Goal: Task Accomplishment & Management: Manage account settings

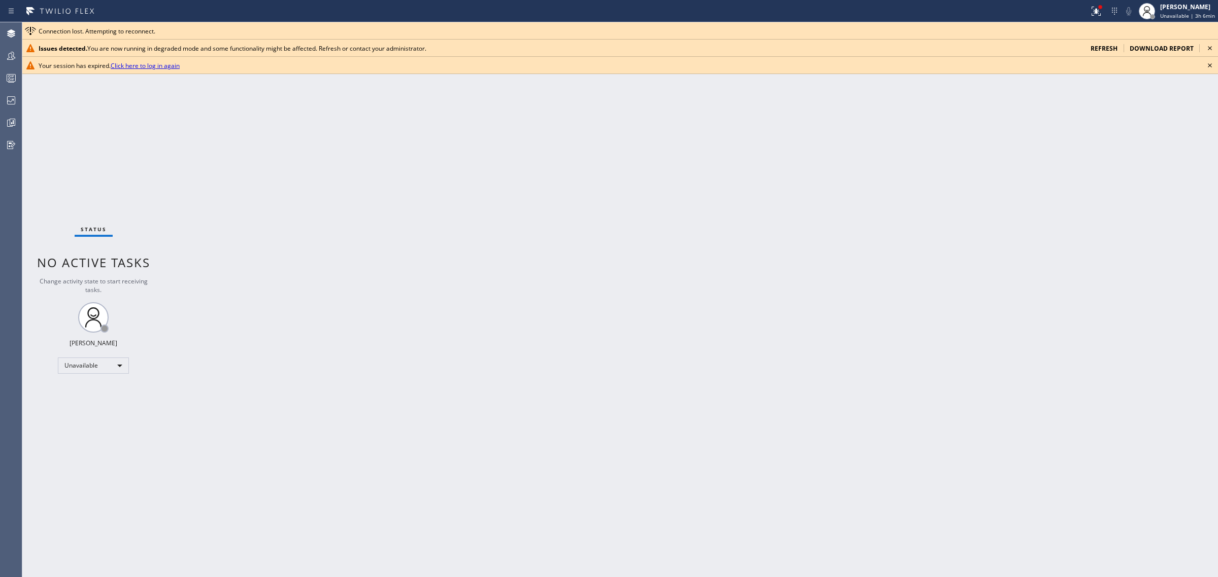
click at [178, 62] on link "Click here to log in again" at bounding box center [145, 65] width 69 height 9
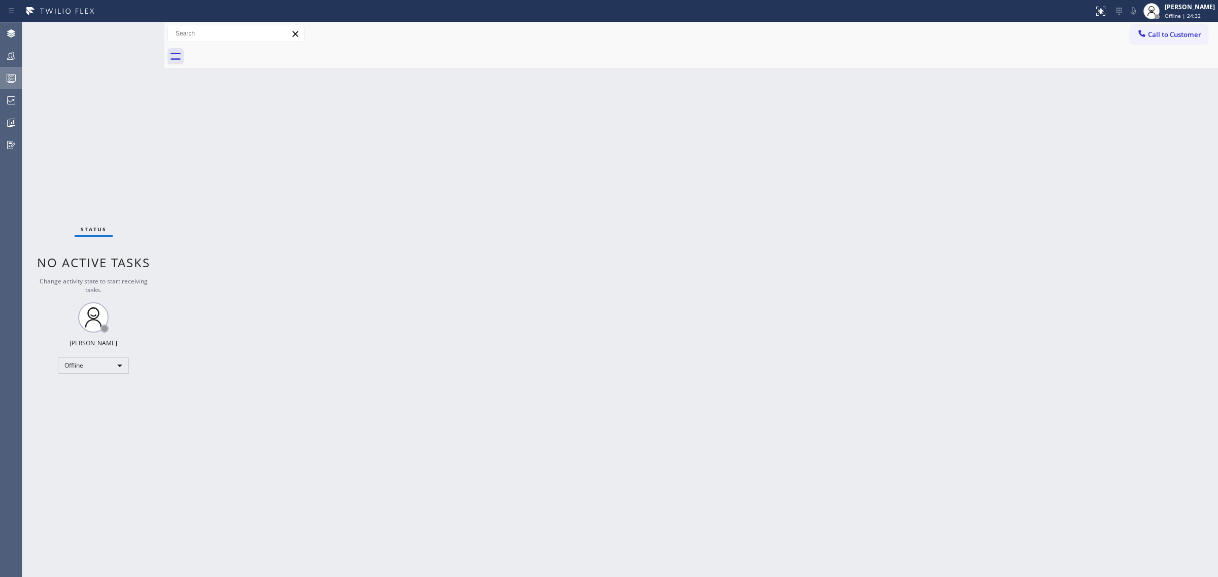
click at [13, 73] on icon at bounding box center [11, 78] width 12 height 12
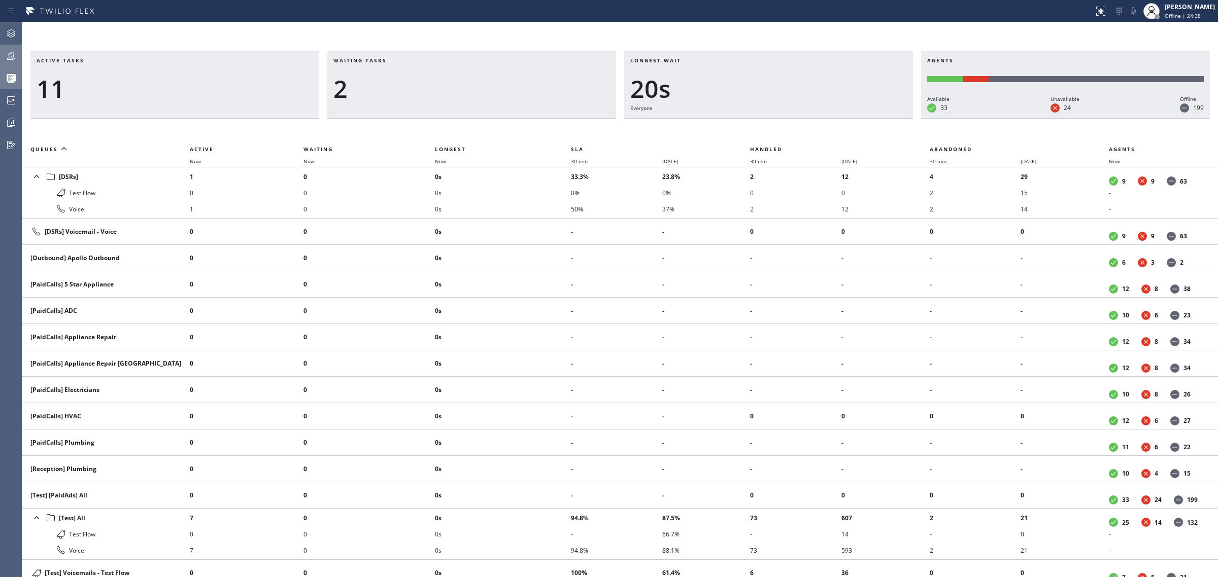
click at [14, 53] on icon at bounding box center [11, 56] width 12 height 12
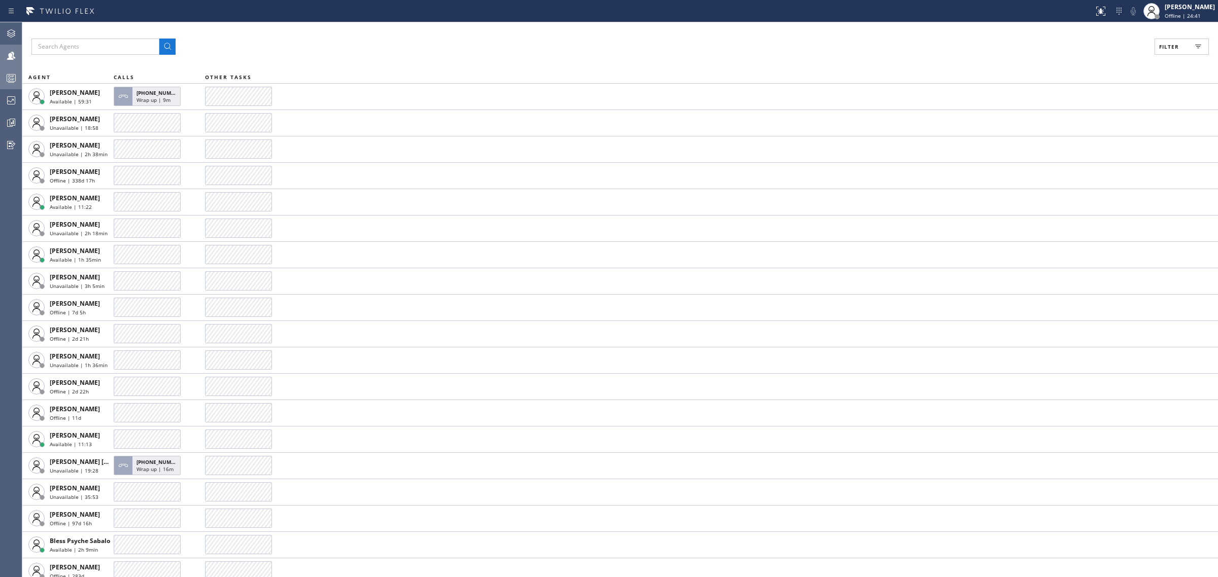
click at [1172, 47] on span "Filter" at bounding box center [1169, 46] width 20 height 7
click at [1084, 113] on div "Available" at bounding box center [1137, 120] width 162 height 16
click at [1077, 116] on label "Available" at bounding box center [1142, 120] width 133 height 9
click at [1076, 115] on input "Available" at bounding box center [1070, 120] width 12 height 12
checkbox input "true"
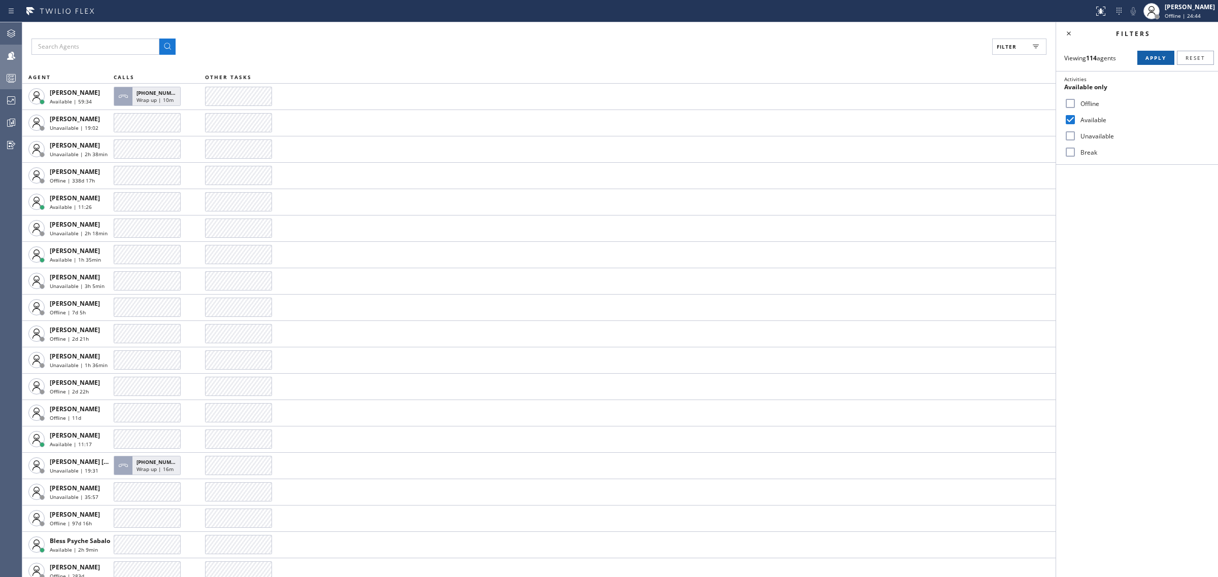
click at [1158, 59] on span "Apply" at bounding box center [1155, 57] width 21 height 7
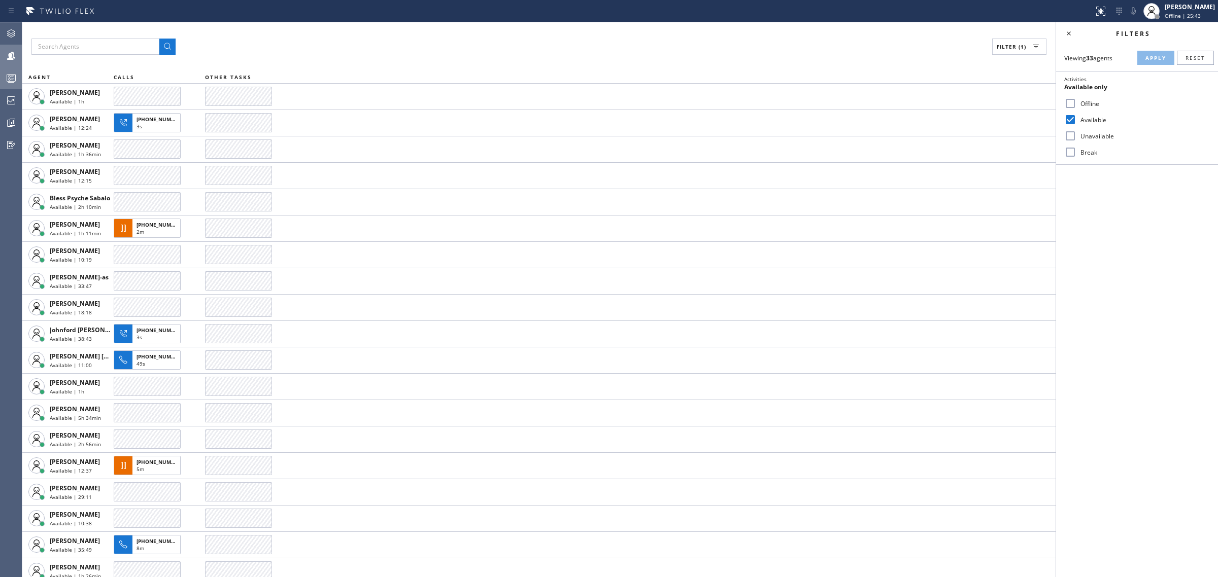
click at [1081, 153] on label "Break" at bounding box center [1142, 152] width 133 height 9
click at [1076, 153] on input "Break" at bounding box center [1070, 152] width 12 height 12
checkbox input "true"
click at [1070, 115] on input "Available" at bounding box center [1070, 120] width 12 height 12
checkbox input "false"
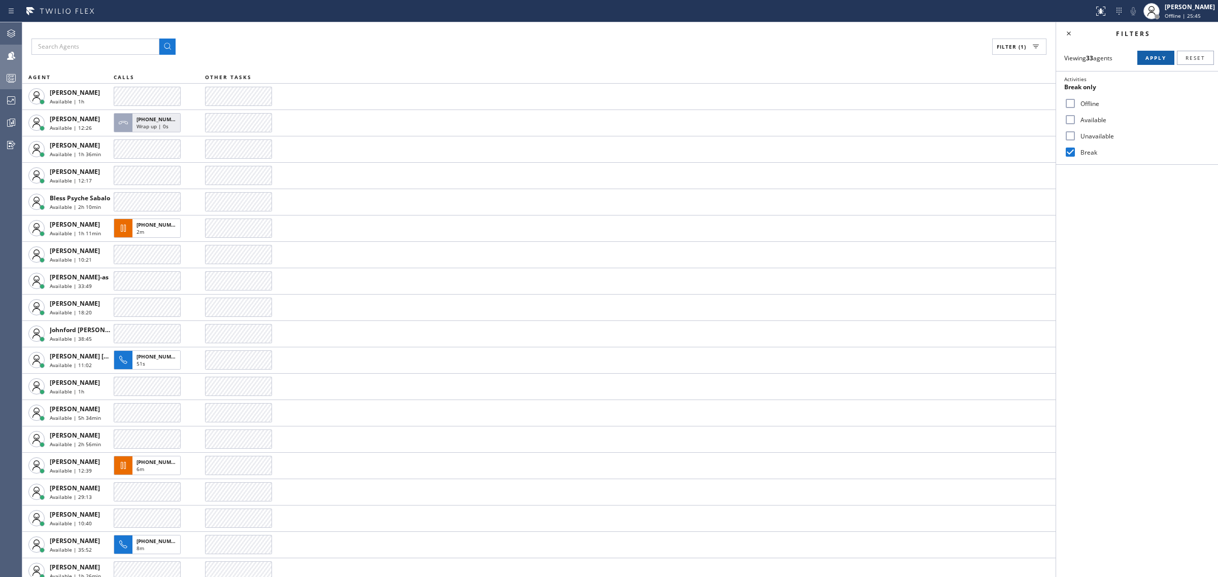
click at [1161, 57] on span "Apply" at bounding box center [1155, 57] width 21 height 7
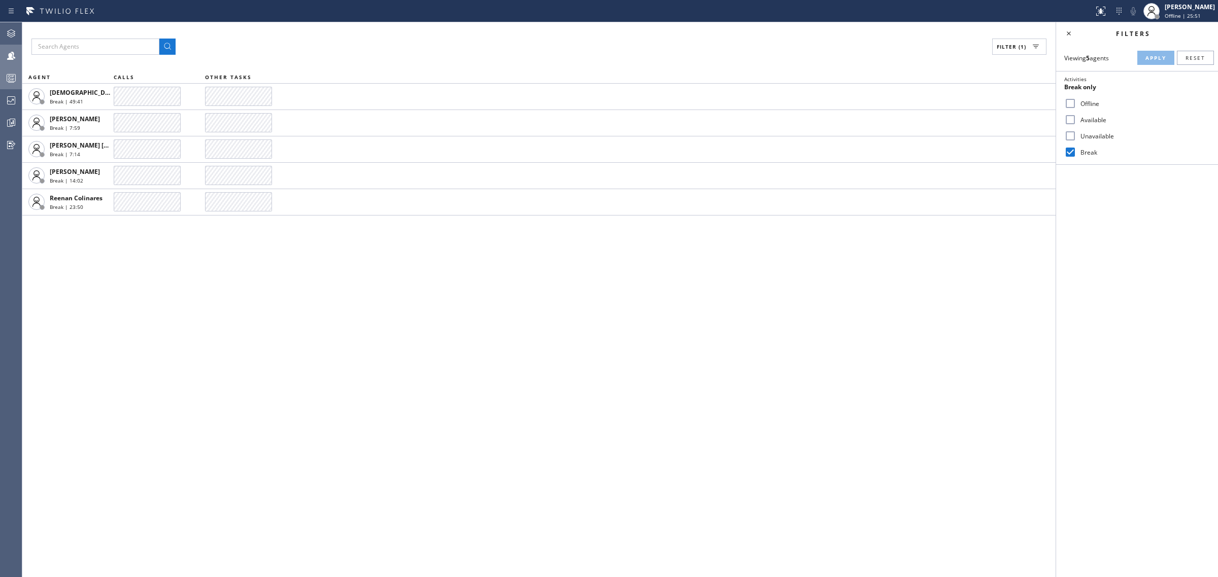
click at [1074, 150] on input "Break" at bounding box center [1070, 152] width 12 height 12
checkbox input "false"
click at [1069, 134] on input "Unavailable" at bounding box center [1070, 136] width 12 height 12
checkbox input "true"
click at [1163, 56] on span "Apply" at bounding box center [1155, 57] width 21 height 7
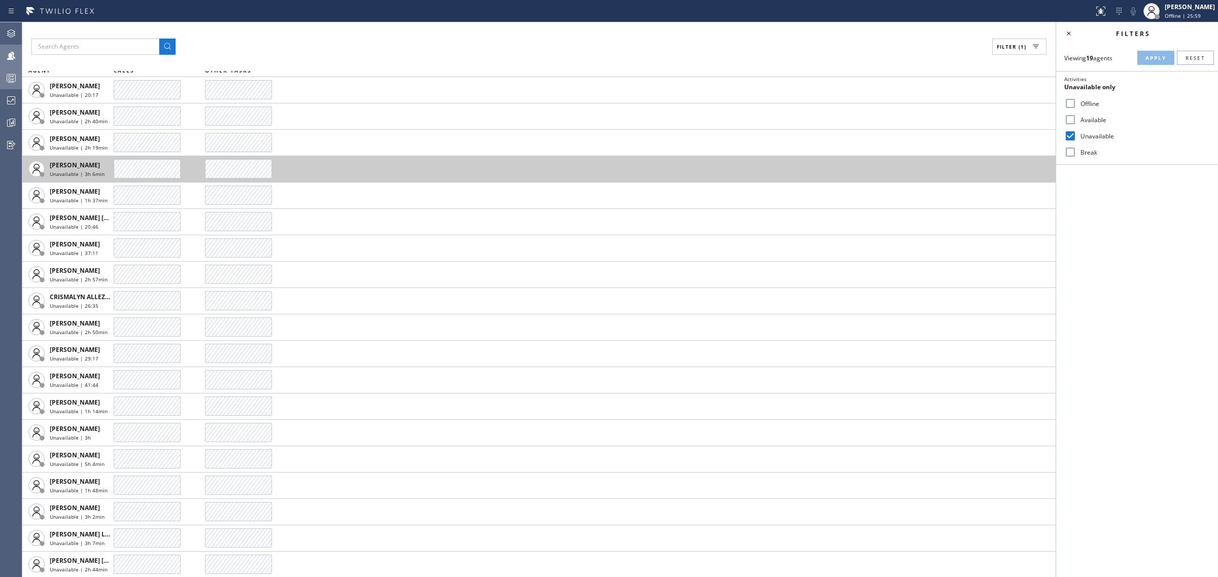
scroll to position [7, 0]
